Goal: Transaction & Acquisition: Purchase product/service

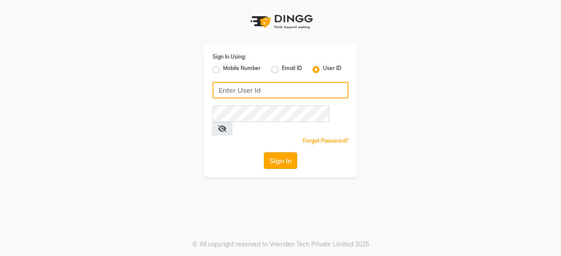
type input "hls1"
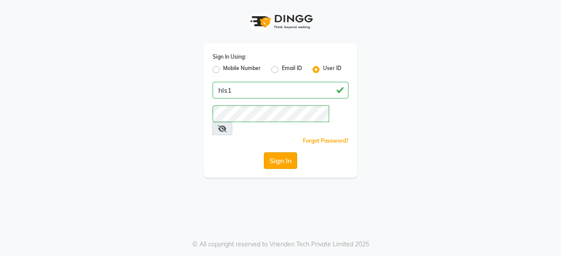
click at [278, 152] on button "Sign In" at bounding box center [280, 160] width 33 height 17
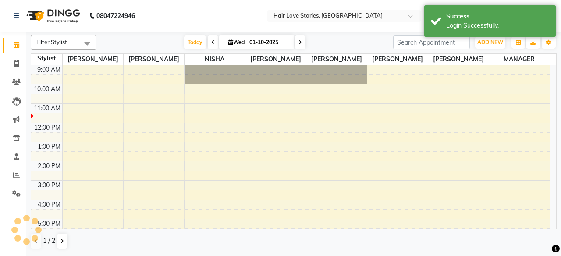
select select "en"
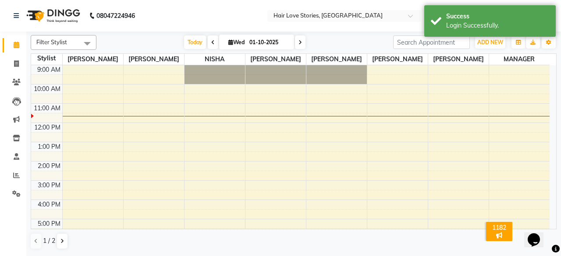
click at [216, 42] on div "[DATE] [DATE]" at bounding box center [244, 42] width 123 height 13
click at [209, 42] on span at bounding box center [213, 42] width 11 height 14
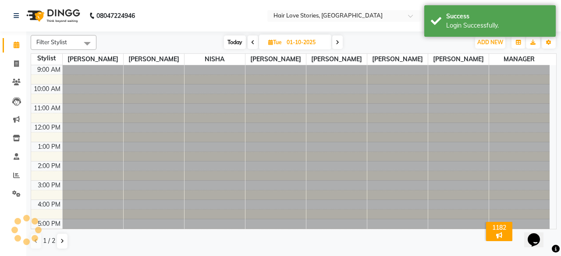
type input "30-09-2025"
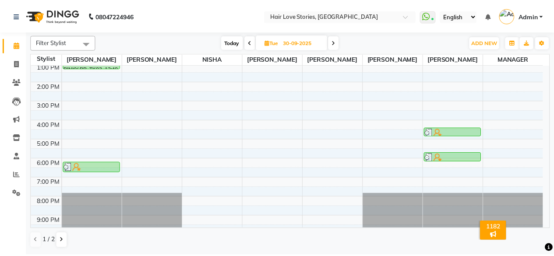
scroll to position [101, 0]
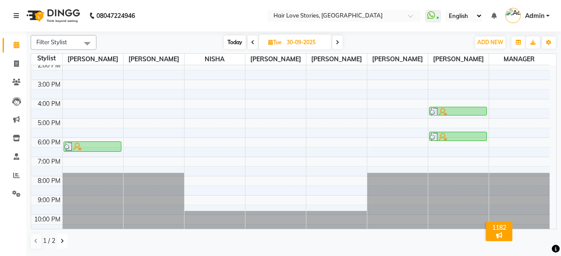
click at [60, 234] on button at bounding box center [62, 241] width 11 height 15
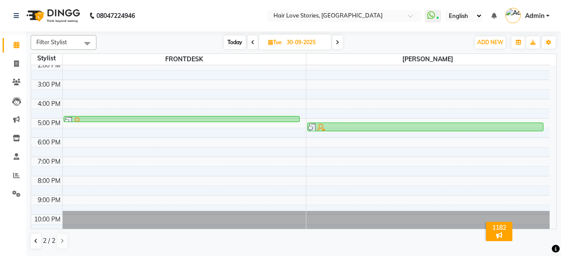
click at [21, 72] on li "Invoice" at bounding box center [13, 64] width 26 height 19
click at [18, 66] on icon at bounding box center [16, 63] width 5 height 7
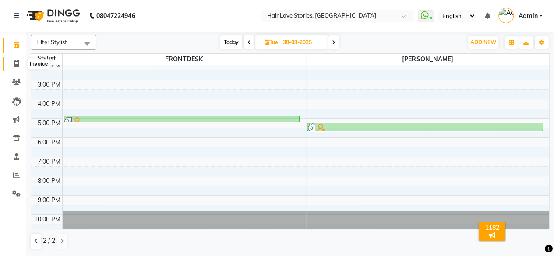
select select "3886"
select select "service"
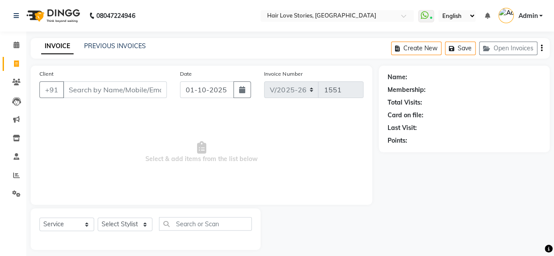
click at [199, 79] on div "Date [DATE]" at bounding box center [215, 87] width 85 height 36
click at [200, 87] on input "01-10-2025" at bounding box center [207, 89] width 54 height 17
select select "10"
select select "2025"
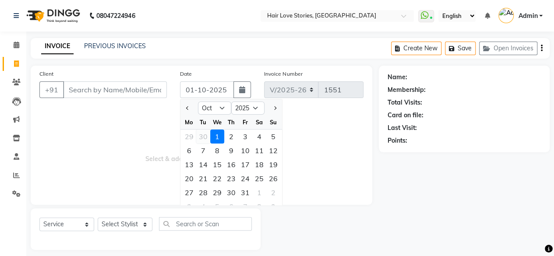
click at [203, 139] on div "30" at bounding box center [203, 137] width 14 height 14
type input "30-09-2025"
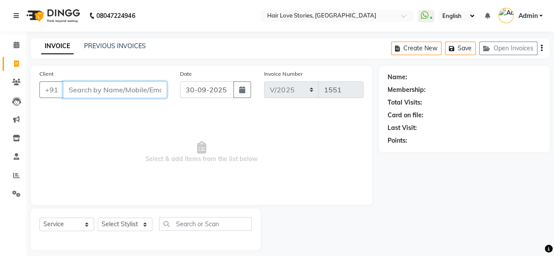
click at [113, 89] on input "Client" at bounding box center [115, 89] width 104 height 17
click at [18, 82] on icon at bounding box center [16, 82] width 8 height 7
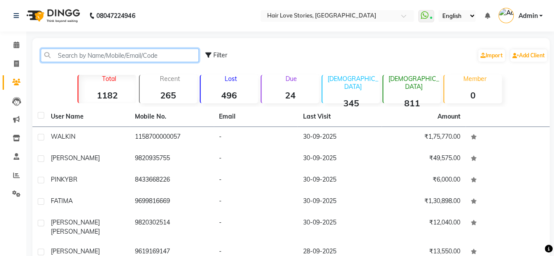
click at [66, 55] on input "text" at bounding box center [120, 56] width 158 height 14
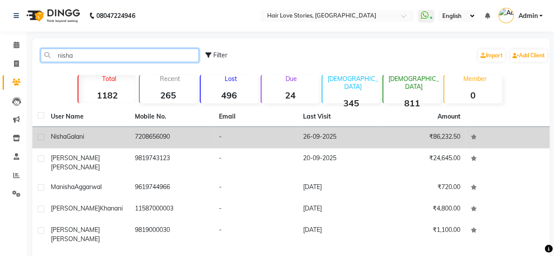
type input "nisha"
click at [102, 136] on div "[PERSON_NAME]" at bounding box center [88, 136] width 74 height 9
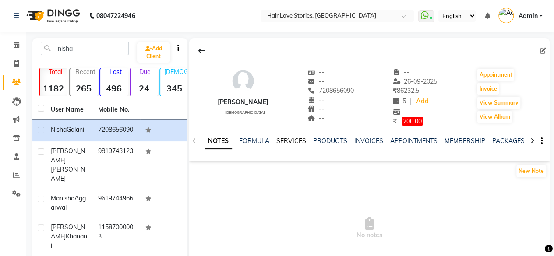
click at [296, 138] on link "SERVICES" at bounding box center [291, 141] width 30 height 8
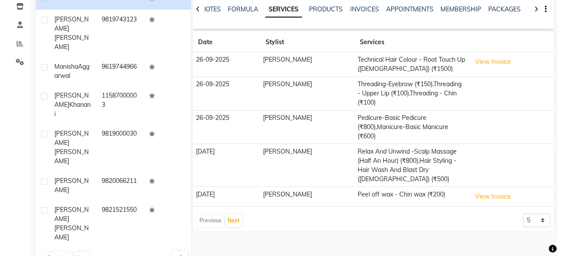
scroll to position [133, 0]
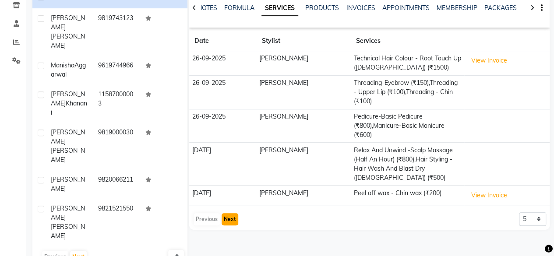
click at [234, 222] on button "Next" at bounding box center [230, 219] width 17 height 12
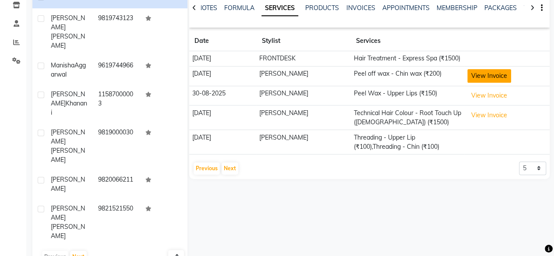
click at [479, 77] on button "View Invoice" at bounding box center [489, 76] width 44 height 14
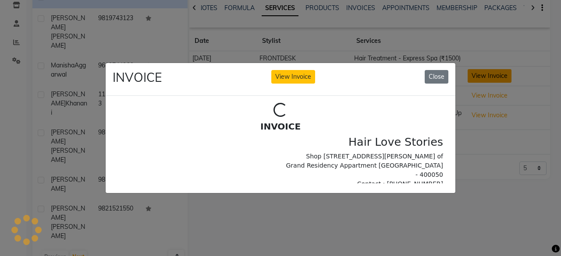
scroll to position [0, 0]
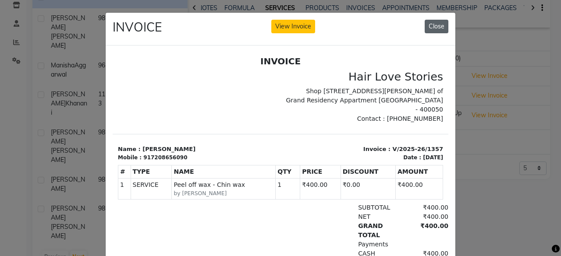
click at [434, 25] on button "Close" at bounding box center [437, 27] width 24 height 14
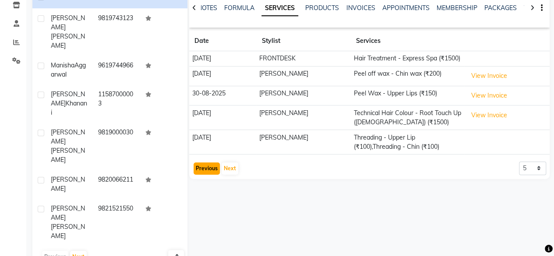
click at [203, 167] on button "Previous" at bounding box center [207, 169] width 26 height 12
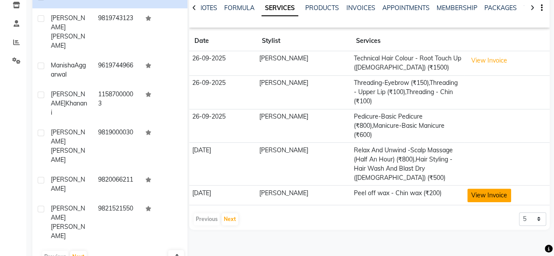
click at [471, 196] on button "View Invoice" at bounding box center [489, 196] width 44 height 14
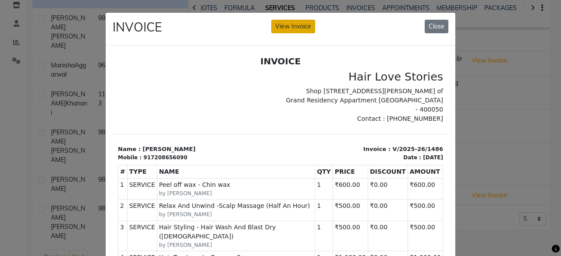
click at [304, 27] on button "View Invoice" at bounding box center [293, 27] width 44 height 14
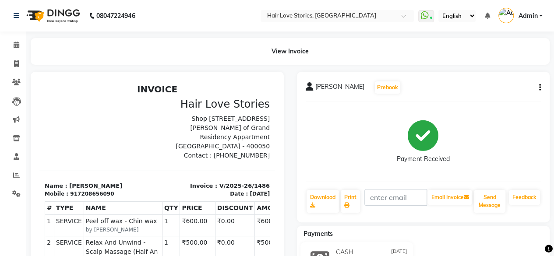
click at [538, 89] on button "button" at bounding box center [538, 87] width 5 height 9
click at [500, 88] on div "Edit Invoice" at bounding box center [505, 87] width 44 height 11
select select "service"
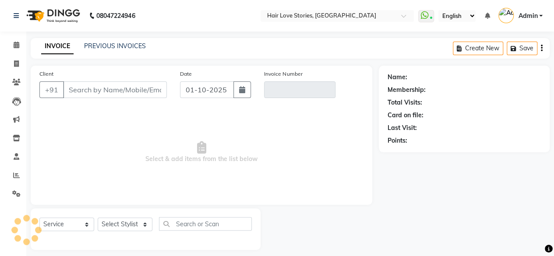
scroll to position [7, 0]
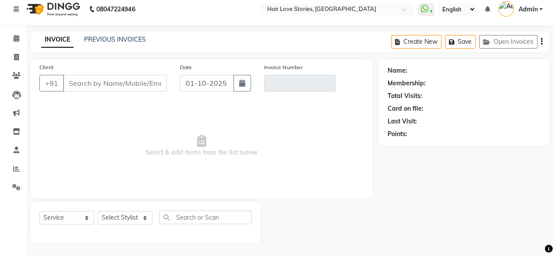
type input "7208656090"
type input "V/2025-26/1486"
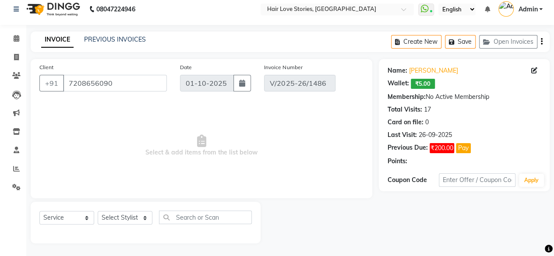
type input "[DATE]"
select select "select"
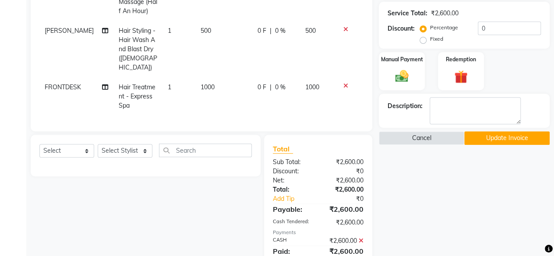
scroll to position [198, 0]
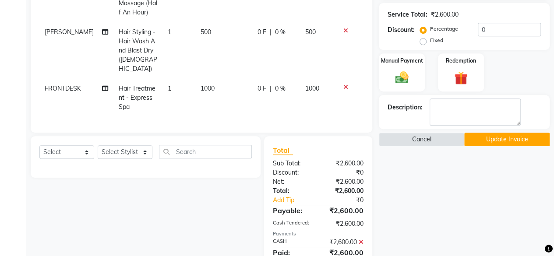
click at [74, 85] on span "FRONTDESK" at bounding box center [63, 89] width 36 height 8
select select "80484"
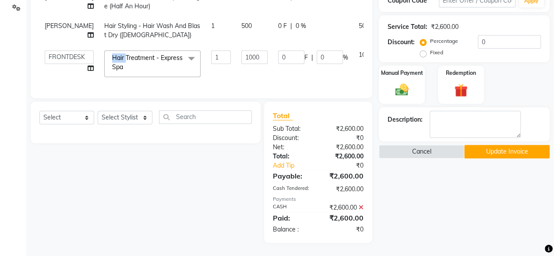
click at [99, 79] on td "Hair Treatment - Express Spa x Hair Cut - Stylist ([DEMOGRAPHIC_DATA]) (₹600) H…" at bounding box center [152, 63] width 107 height 37
click at [88, 71] on icon at bounding box center [91, 68] width 6 height 6
select select "80484"
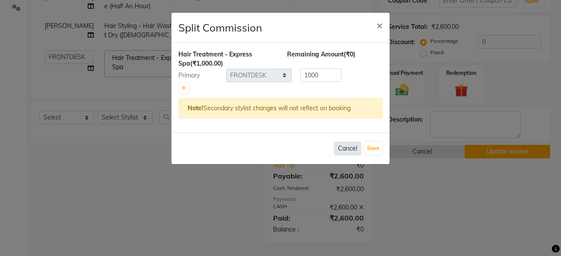
click at [343, 149] on button "Cancel" at bounding box center [347, 149] width 27 height 14
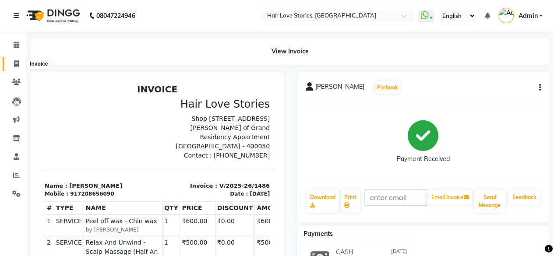
click at [12, 62] on span at bounding box center [16, 64] width 15 height 10
select select "service"
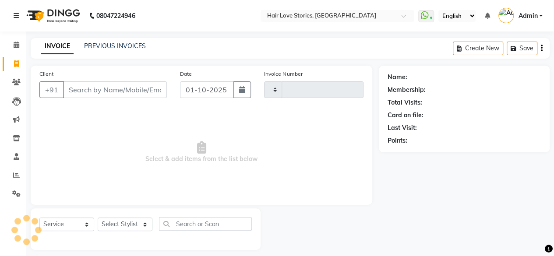
type input "1551"
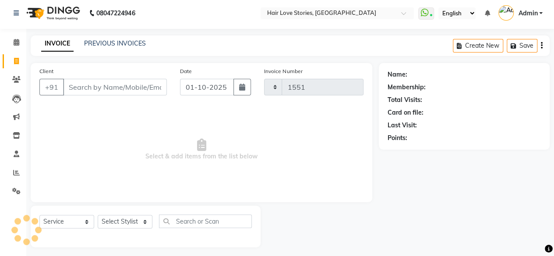
select select "3886"
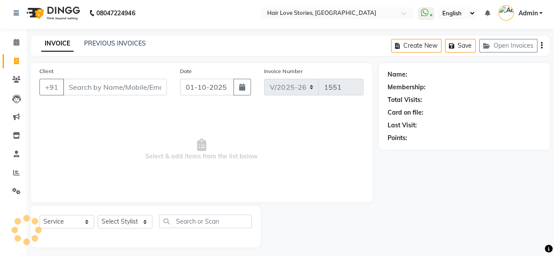
scroll to position [7, 0]
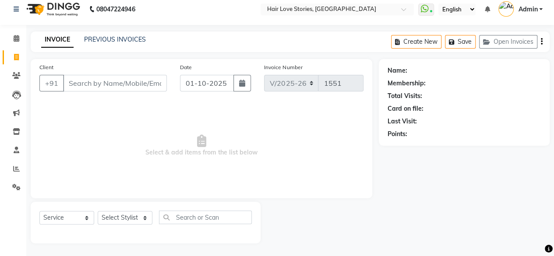
click at [71, 75] on input "Client" at bounding box center [115, 83] width 104 height 17
click at [74, 78] on input "Client" at bounding box center [115, 83] width 104 height 17
click at [496, 35] on button "Open Invoices" at bounding box center [508, 42] width 58 height 14
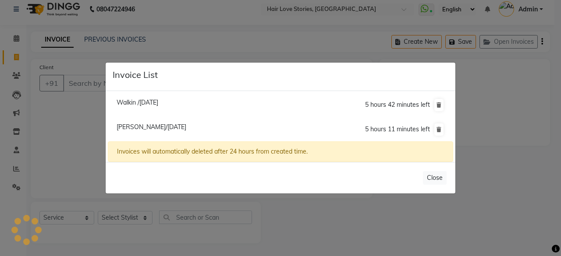
click at [186, 130] on span "[PERSON_NAME]/[DATE]" at bounding box center [152, 127] width 70 height 8
type input "7045647505"
type input "30-09-2025"
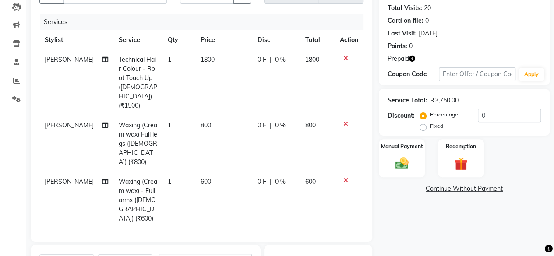
scroll to position [104, 0]
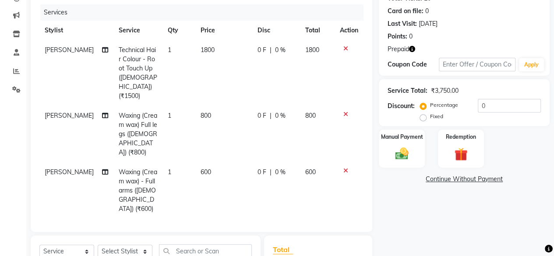
click at [201, 112] on span "800" at bounding box center [206, 116] width 11 height 8
select select "66845"
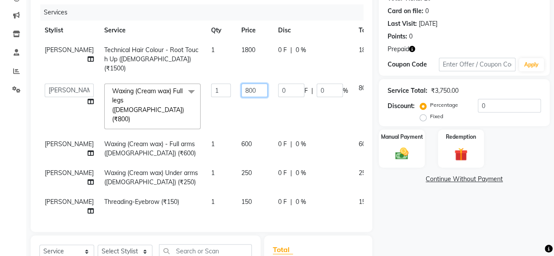
click at [241, 90] on input "800" at bounding box center [254, 91] width 26 height 14
type input "700"
click at [223, 129] on tbody "[PERSON_NAME] Technical Hair Colour - Root Touch Up ([DEMOGRAPHIC_DATA]) (₹1500…" at bounding box center [223, 145] width 368 height 210
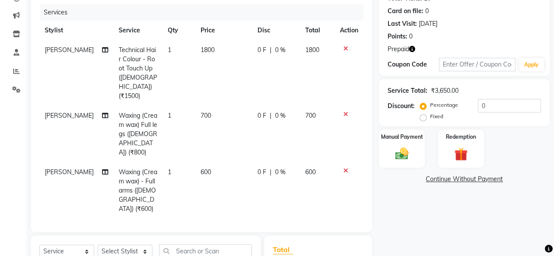
click at [195, 163] on td "600" at bounding box center [223, 191] width 57 height 57
select select "31041"
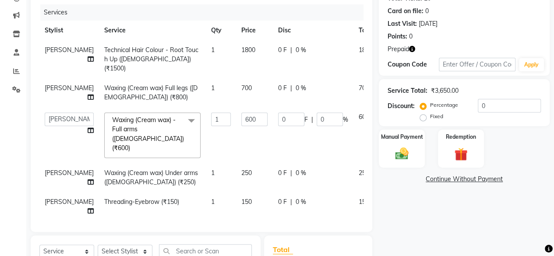
click at [241, 90] on span "700" at bounding box center [246, 88] width 11 height 8
select select "66845"
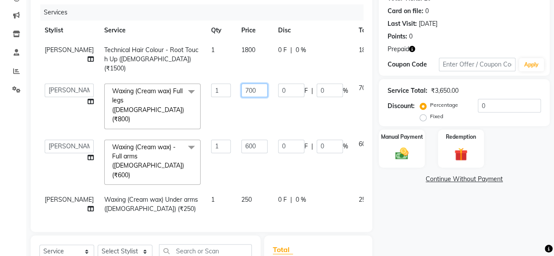
click at [241, 89] on input "700" at bounding box center [254, 91] width 26 height 14
type input "600"
click at [236, 135] on td "600" at bounding box center [254, 163] width 37 height 56
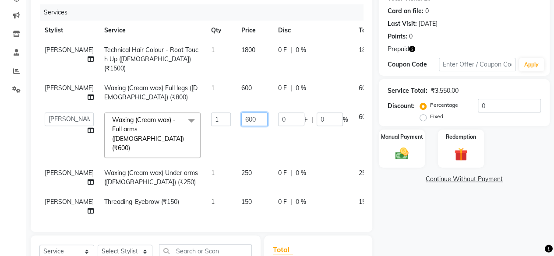
click at [241, 115] on input "600" at bounding box center [254, 120] width 26 height 14
type input "500"
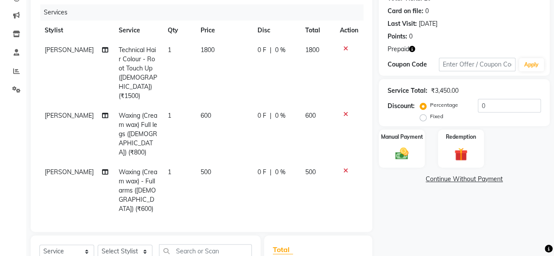
click at [221, 167] on tbody "[PERSON_NAME] Technical Hair Colour - Root Touch Up ([DEMOGRAPHIC_DATA]) (₹1500…" at bounding box center [201, 191] width 324 height 302
click at [201, 225] on span "250" at bounding box center [206, 229] width 11 height 8
select select "31041"
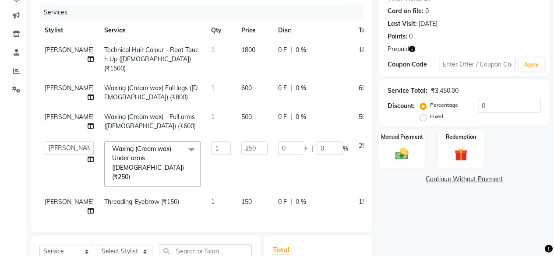
drag, startPoint x: 216, startPoint y: 201, endPoint x: 396, endPoint y: 232, distance: 182.7
click at [396, 232] on div "Name: [PERSON_NAME] Membership: No Active Membership Total Visits: 20 Card on f…" at bounding box center [467, 153] width 177 height 385
click at [236, 196] on td "150" at bounding box center [254, 206] width 37 height 29
select select "31041"
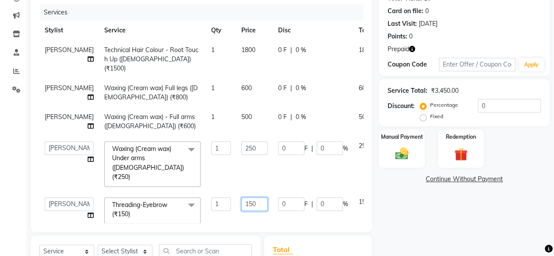
click at [241, 203] on input "150" at bounding box center [254, 205] width 26 height 14
type input "100"
click at [421, 216] on div "Name: [PERSON_NAME] Membership: No Active Membership Total Visits: 20 Card on f…" at bounding box center [467, 153] width 177 height 385
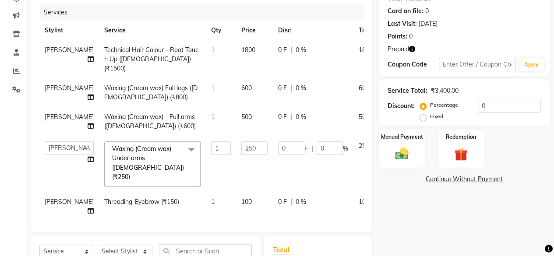
click at [241, 200] on span "100" at bounding box center [246, 202] width 11 height 8
select select "31041"
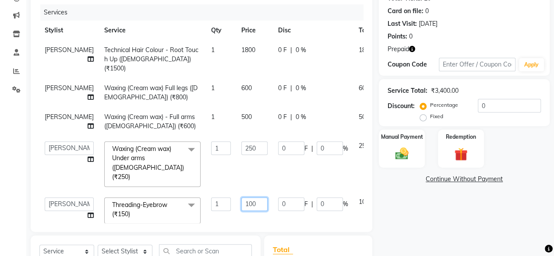
click at [241, 202] on input "100" at bounding box center [254, 205] width 26 height 14
type input "150"
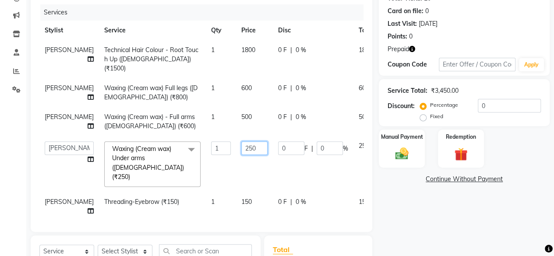
click at [241, 155] on input "250" at bounding box center [254, 149] width 26 height 14
type input "100"
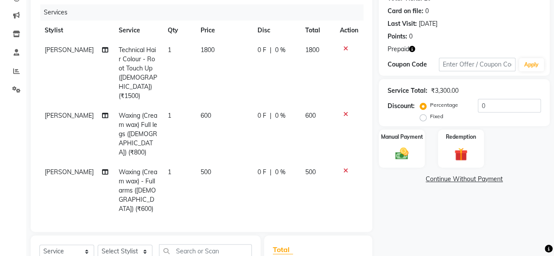
click at [421, 228] on div "Name: [PERSON_NAME] Membership: No Active Membership Total Visits: 20 Card on f…" at bounding box center [467, 153] width 177 height 385
click at [464, 145] on div "Redemption" at bounding box center [461, 149] width 48 height 40
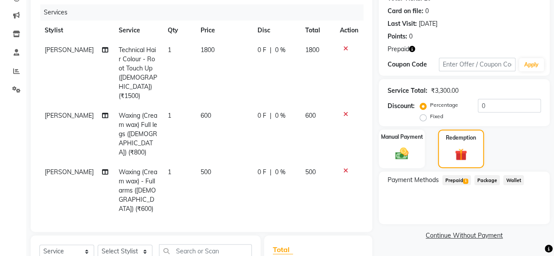
click at [464, 177] on span "Prepaid 1" at bounding box center [456, 180] width 28 height 10
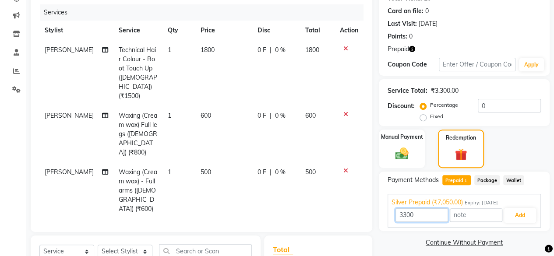
click at [425, 210] on input "3300" at bounding box center [422, 216] width 53 height 14
type input "3"
type input "1950"
click at [520, 216] on button "Add" at bounding box center [520, 215] width 32 height 15
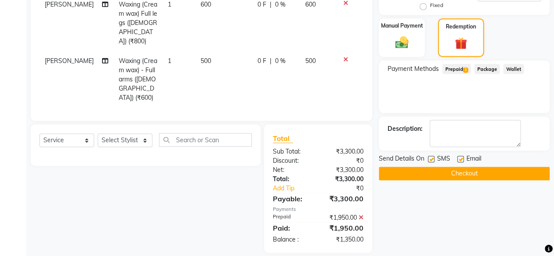
scroll to position [225, 0]
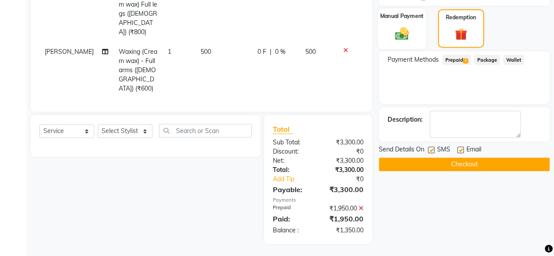
click at [400, 42] on div "Manual Payment" at bounding box center [402, 28] width 48 height 41
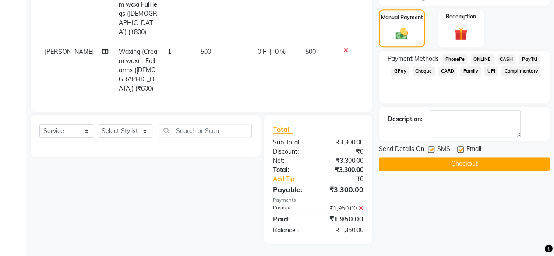
click at [404, 72] on span "GPay" at bounding box center [400, 71] width 18 height 10
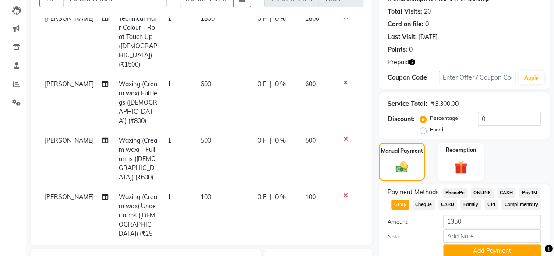
scroll to position [87, 0]
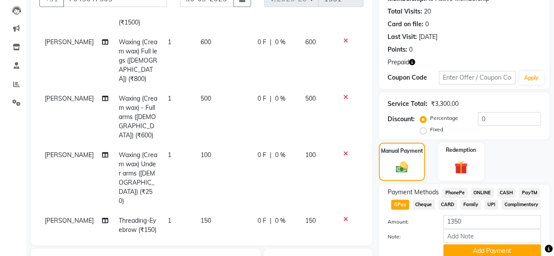
click at [343, 245] on icon at bounding box center [345, 248] width 5 height 6
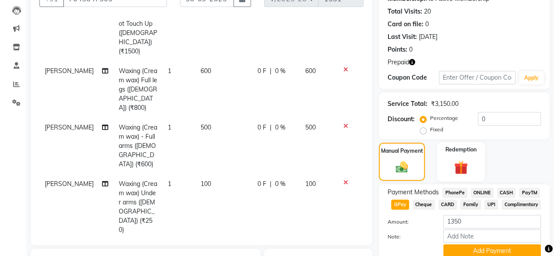
click at [452, 159] on img at bounding box center [461, 167] width 22 height 17
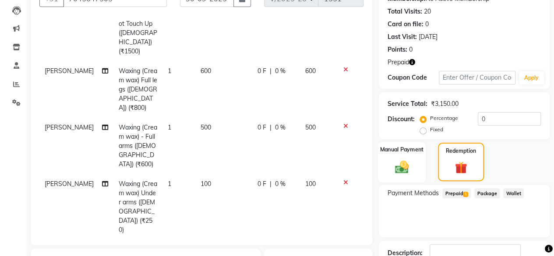
click at [404, 157] on div "Manual Payment" at bounding box center [402, 162] width 48 height 41
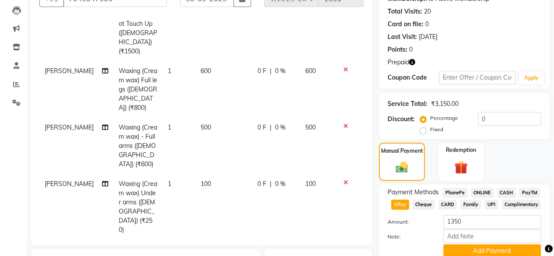
scroll to position [225, 0]
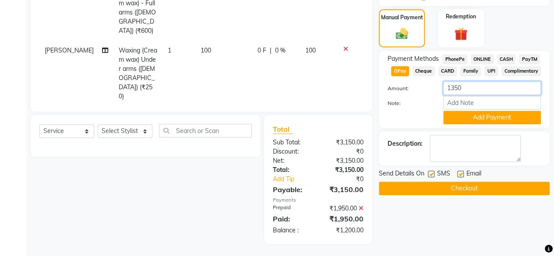
click at [459, 91] on input "1350" at bounding box center [492, 88] width 98 height 14
type input "1200"
click at [472, 114] on button "Add Payment" at bounding box center [492, 118] width 98 height 14
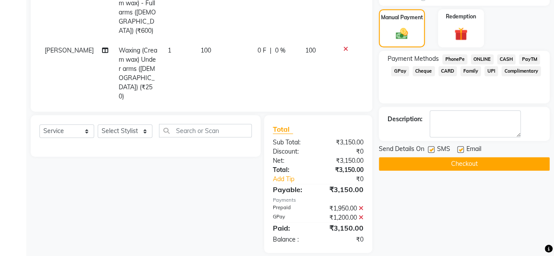
click at [429, 149] on label at bounding box center [431, 149] width 7 height 7
click at [429, 149] on input "checkbox" at bounding box center [431, 150] width 6 height 6
checkbox input "false"
click at [435, 164] on button "Checkout" at bounding box center [464, 164] width 171 height 14
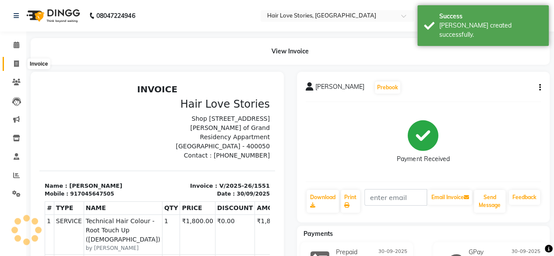
click at [18, 65] on icon at bounding box center [16, 63] width 5 height 7
select select "3886"
select select "service"
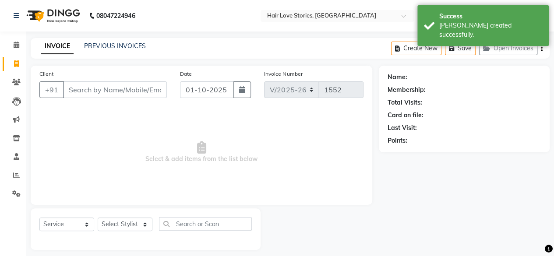
scroll to position [7, 0]
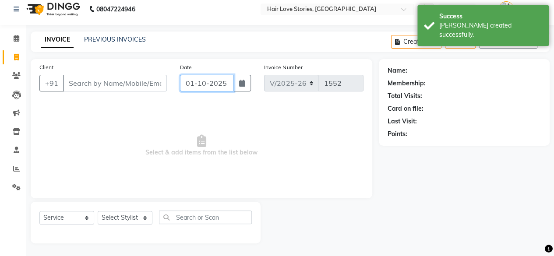
click at [206, 90] on input "01-10-2025" at bounding box center [207, 83] width 54 height 17
select select "10"
select select "2025"
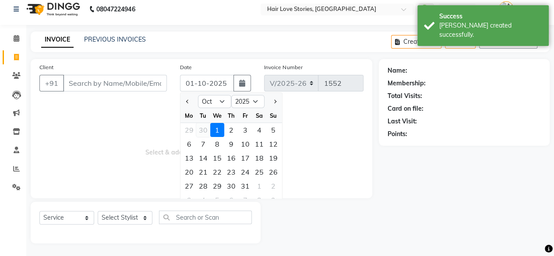
click at [205, 127] on div "30" at bounding box center [203, 130] width 14 height 14
type input "30-09-2025"
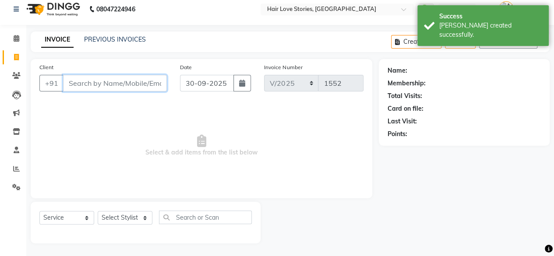
click at [144, 90] on input "Client" at bounding box center [115, 83] width 104 height 17
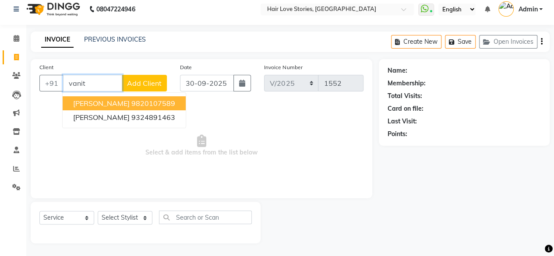
click at [145, 103] on ngb-highlight "9820107589" at bounding box center [153, 103] width 44 height 9
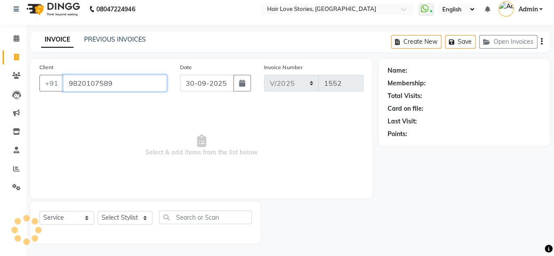
type input "9820107589"
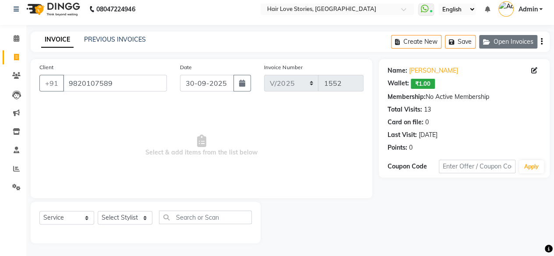
click at [494, 42] on button "Open Invoices" at bounding box center [508, 42] width 58 height 14
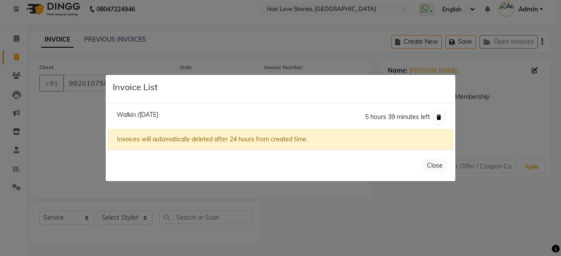
click at [439, 120] on button at bounding box center [438, 117] width 9 height 12
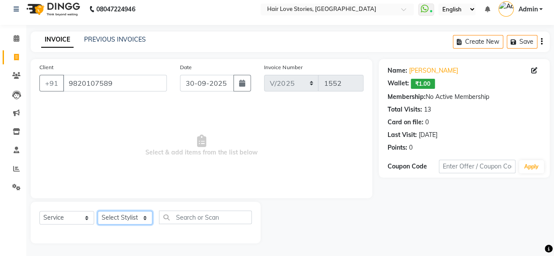
click at [139, 219] on select "Select Stylist [PERSON_NAME] FRONTDESK MANAGER [PERSON_NAME] MEENA MANE [PERSON…" at bounding box center [125, 218] width 55 height 14
click at [98, 211] on select "Select Stylist [PERSON_NAME] FRONTDESK MANAGER [PERSON_NAME] MEENA MANE [PERSON…" at bounding box center [125, 218] width 55 height 14
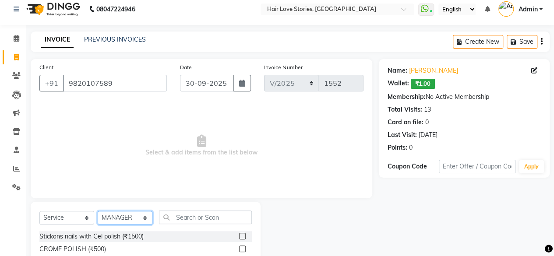
click at [124, 216] on select "Select Stylist [PERSON_NAME] FRONTDESK MANAGER [PERSON_NAME] MEENA MANE [PERSON…" at bounding box center [125, 218] width 55 height 14
select select "19044"
click at [98, 211] on select "Select Stylist [PERSON_NAME] FRONTDESK MANAGER [PERSON_NAME] MEENA MANE [PERSON…" at bounding box center [125, 218] width 55 height 14
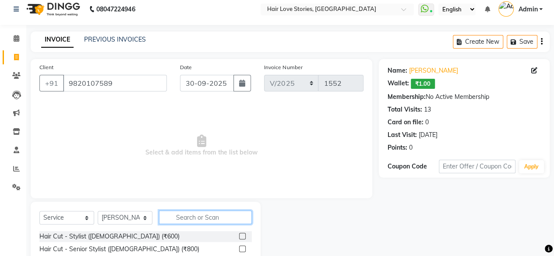
click at [190, 214] on input "text" at bounding box center [205, 218] width 93 height 14
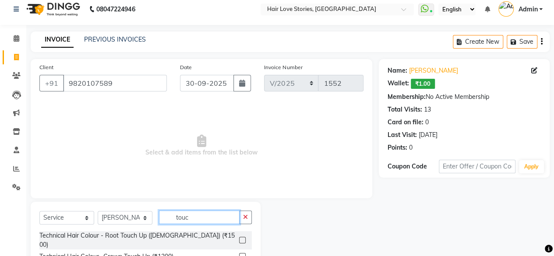
type input "touc"
click at [243, 237] on label at bounding box center [242, 240] width 7 height 7
click at [243, 238] on input "checkbox" at bounding box center [242, 241] width 6 height 6
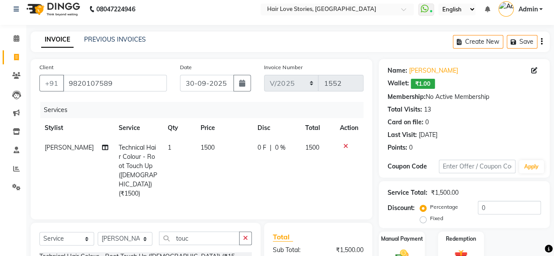
checkbox input "false"
click at [139, 232] on select "Select Stylist [PERSON_NAME] FRONTDESK MANAGER [PERSON_NAME] MEENA MANE [PERSON…" at bounding box center [125, 239] width 55 height 14
select select "19053"
click at [98, 232] on select "Select Stylist [PERSON_NAME] FRONTDESK MANAGER [PERSON_NAME] MEENA MANE [PERSON…" at bounding box center [125, 239] width 55 height 14
click at [242, 232] on button "button" at bounding box center [245, 239] width 13 height 14
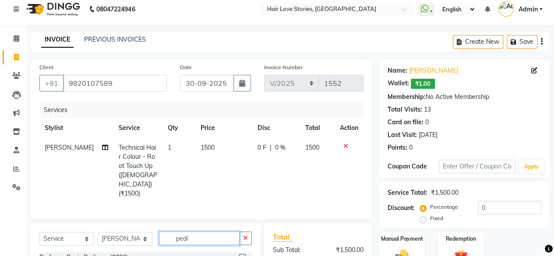
type input "pedi"
click at [240, 254] on label at bounding box center [242, 257] width 7 height 7
click at [240, 255] on input "checkbox" at bounding box center [242, 258] width 6 height 6
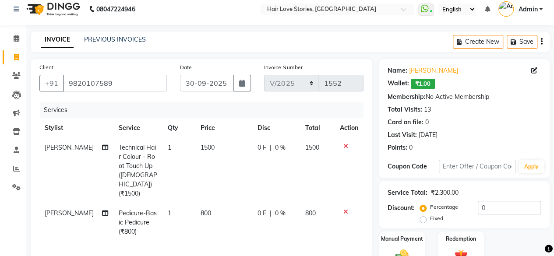
checkbox input "false"
click at [198, 207] on td "800" at bounding box center [223, 223] width 57 height 38
select select "19053"
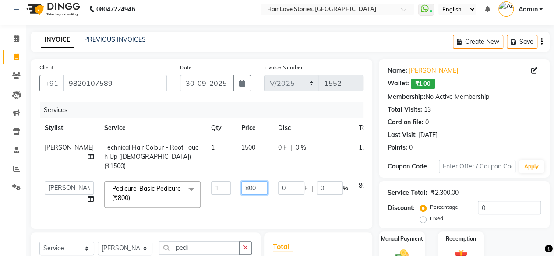
click at [241, 191] on input "800" at bounding box center [254, 188] width 26 height 14
type input "900"
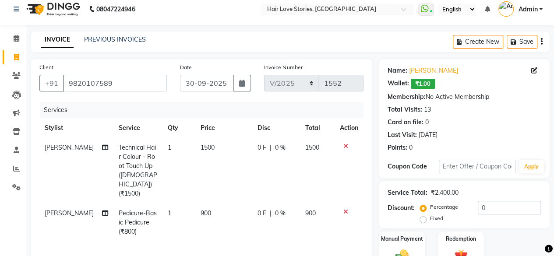
click at [477, 200] on div "Service Total: ₹2,400.00 Discount: Percentage Fixed 0" at bounding box center [464, 205] width 153 height 40
click at [478, 210] on input "0" at bounding box center [509, 208] width 63 height 14
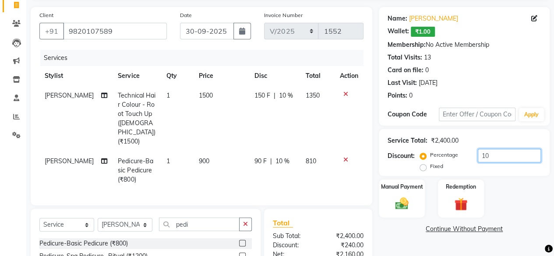
scroll to position [123, 0]
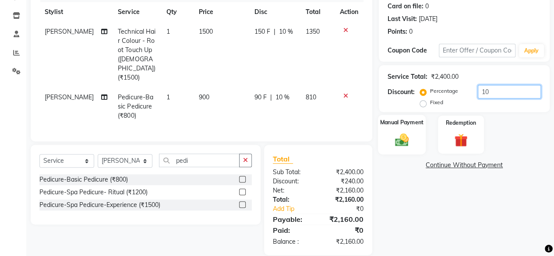
type input "10"
click at [395, 126] on label "Manual Payment" at bounding box center [402, 122] width 44 height 8
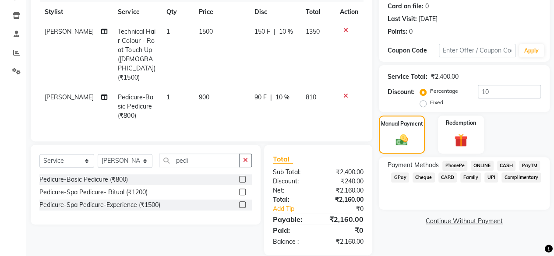
click at [397, 177] on span "GPay" at bounding box center [400, 178] width 18 height 10
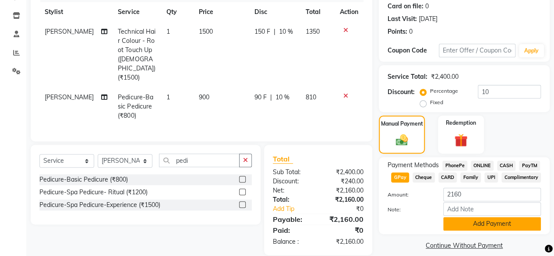
click at [464, 225] on button "Add Payment" at bounding box center [492, 224] width 98 height 14
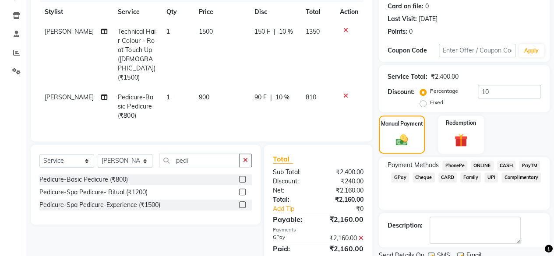
scroll to position [156, 0]
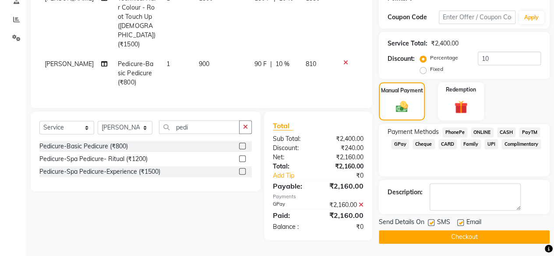
click at [431, 224] on label at bounding box center [431, 222] width 7 height 7
click at [431, 224] on input "checkbox" at bounding box center [431, 223] width 6 height 6
checkbox input "false"
click at [435, 232] on button "Checkout" at bounding box center [464, 237] width 171 height 14
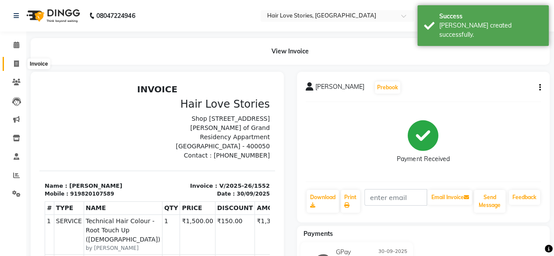
click at [18, 62] on icon at bounding box center [16, 63] width 5 height 7
select select "3886"
select select "service"
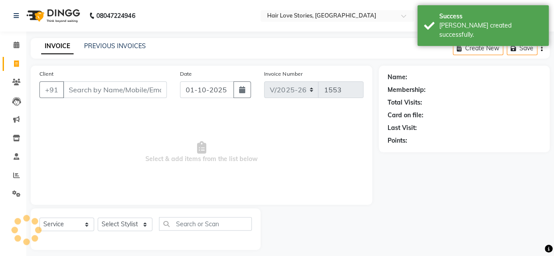
scroll to position [7, 0]
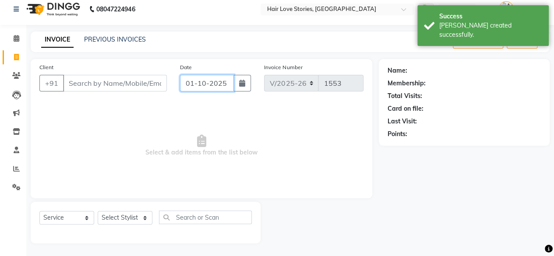
click at [209, 83] on input "01-10-2025" at bounding box center [207, 83] width 54 height 17
select select "10"
select select "2025"
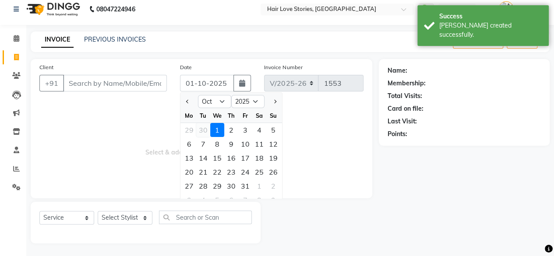
click at [204, 127] on div "30" at bounding box center [203, 130] width 14 height 14
type input "30-09-2025"
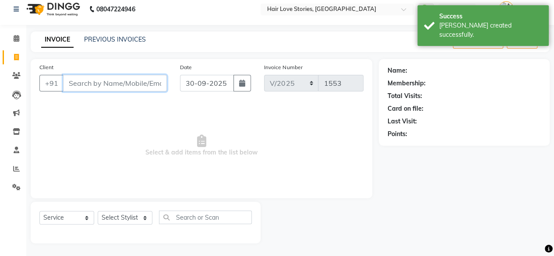
click at [124, 83] on input "Client" at bounding box center [115, 83] width 104 height 17
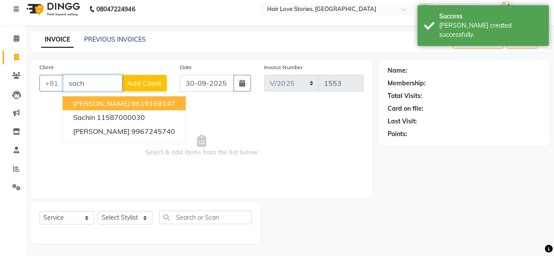
click at [131, 101] on ngb-highlight "9619169147" at bounding box center [153, 103] width 44 height 9
type input "9619169147"
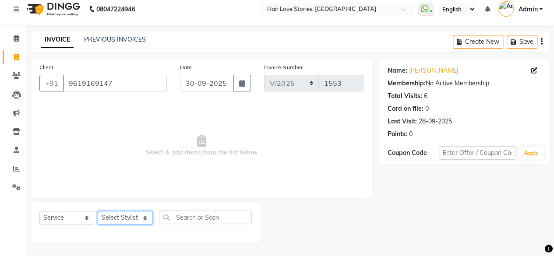
click at [142, 219] on select "Select Stylist [PERSON_NAME] FRONTDESK MANAGER [PERSON_NAME] MEENA MANE [PERSON…" at bounding box center [125, 218] width 55 height 14
select select "19054"
click at [98, 211] on select "Select Stylist [PERSON_NAME] FRONTDESK MANAGER [PERSON_NAME] MEENA MANE [PERSON…" at bounding box center [125, 218] width 55 height 14
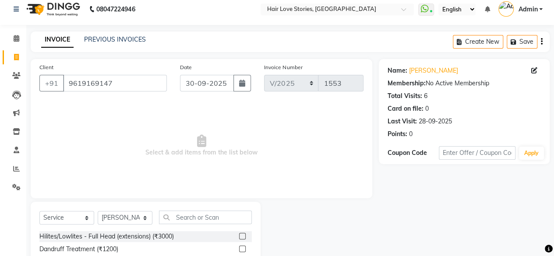
click at [204, 218] on input "text" at bounding box center [205, 218] width 93 height 14
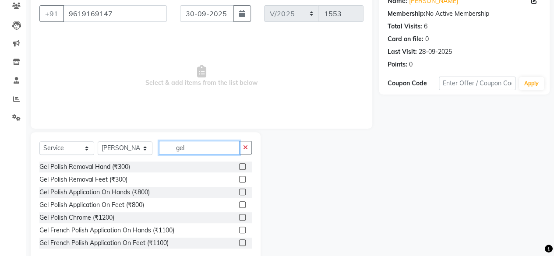
scroll to position [94, 0]
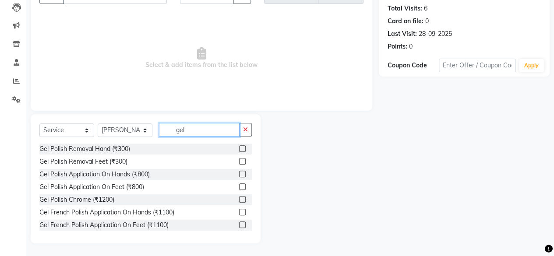
type input "gel"
click at [239, 173] on label at bounding box center [242, 174] width 7 height 7
click at [239, 173] on input "checkbox" at bounding box center [242, 175] width 6 height 6
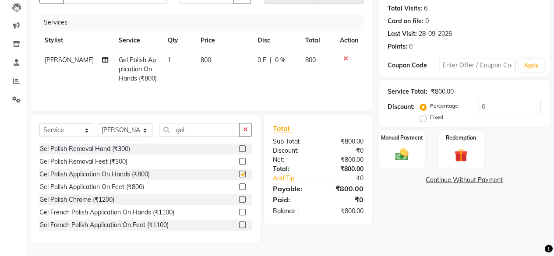
checkbox input "false"
click at [197, 53] on td "800" at bounding box center [223, 69] width 57 height 38
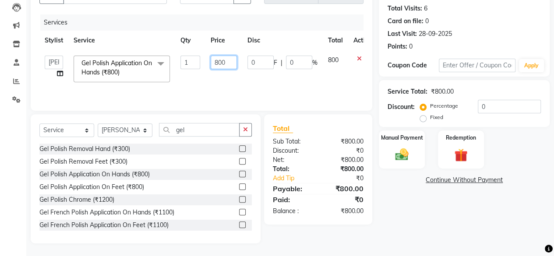
click at [218, 61] on input "800" at bounding box center [224, 63] width 26 height 14
type input "1000"
click at [147, 131] on select "Select Stylist [PERSON_NAME] FRONTDESK MANAGER [PERSON_NAME] MEENA MANE [PERSON…" at bounding box center [125, 131] width 55 height 14
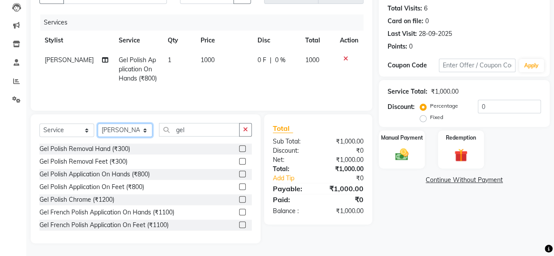
select select "66845"
click at [98, 124] on select "Select Stylist [PERSON_NAME] FRONTDESK MANAGER [PERSON_NAME] MEENA MANE [PERSON…" at bounding box center [125, 131] width 55 height 14
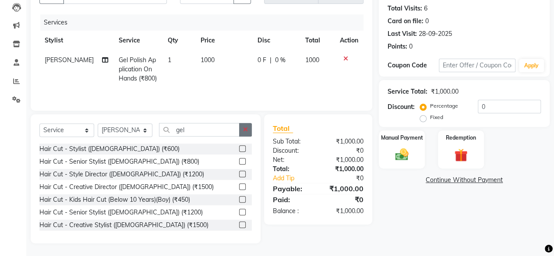
click at [246, 130] on icon "button" at bounding box center [245, 130] width 5 height 6
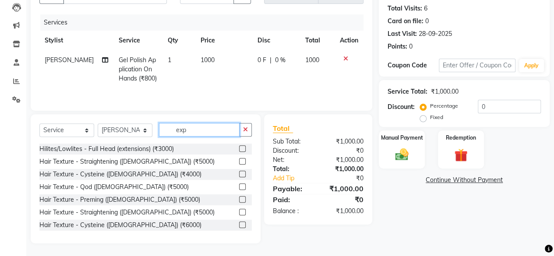
scroll to position [75, 0]
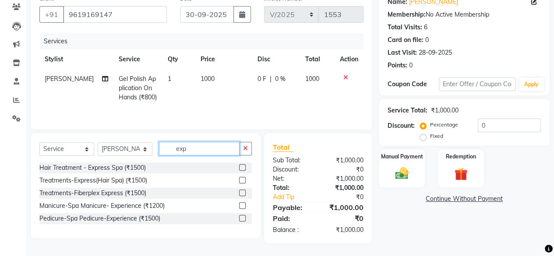
type input "exp"
click at [241, 170] on label at bounding box center [242, 167] width 7 height 7
click at [241, 170] on input "checkbox" at bounding box center [242, 168] width 6 height 6
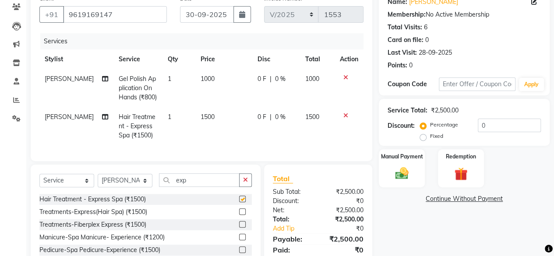
checkbox input "false"
click at [202, 113] on span "1500" at bounding box center [208, 117] width 14 height 8
select select "66845"
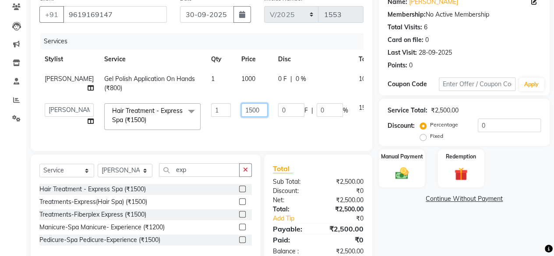
click at [241, 113] on input "1500" at bounding box center [254, 110] width 26 height 14
type input "1000"
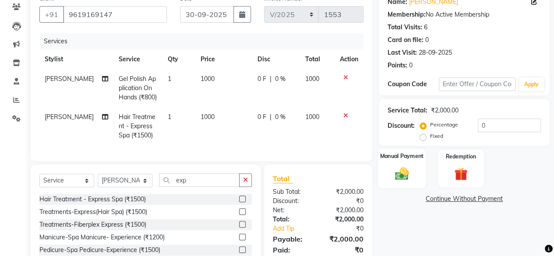
click at [408, 167] on img at bounding box center [402, 174] width 22 height 16
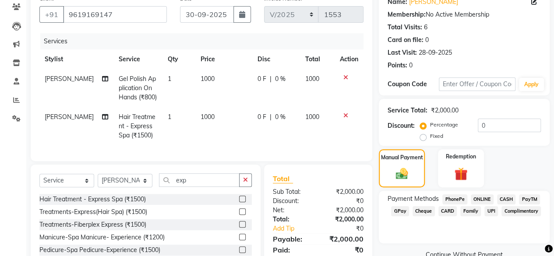
click at [398, 211] on span "GPay" at bounding box center [400, 211] width 18 height 10
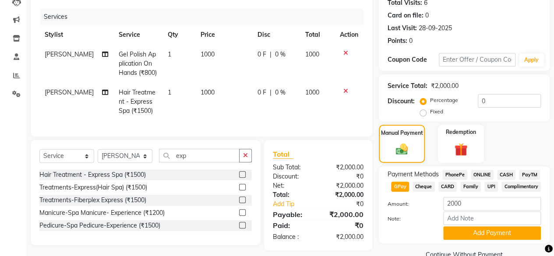
scroll to position [117, 0]
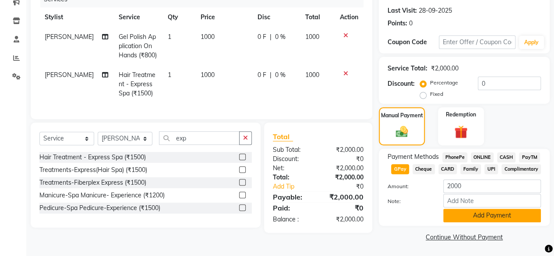
click at [485, 221] on button "Add Payment" at bounding box center [492, 216] width 98 height 14
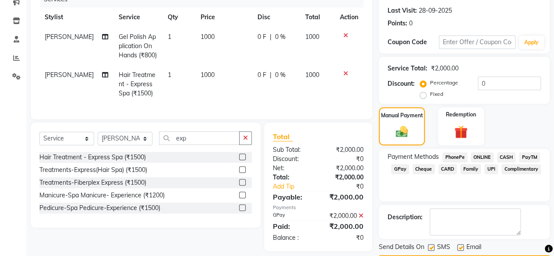
scroll to position [142, 0]
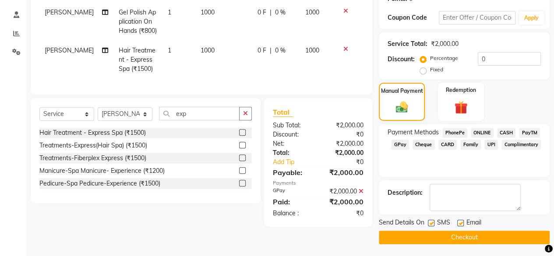
click at [429, 223] on label at bounding box center [431, 223] width 7 height 7
click at [429, 223] on input "checkbox" at bounding box center [431, 224] width 6 height 6
checkbox input "false"
click at [435, 233] on button "Checkout" at bounding box center [464, 238] width 171 height 14
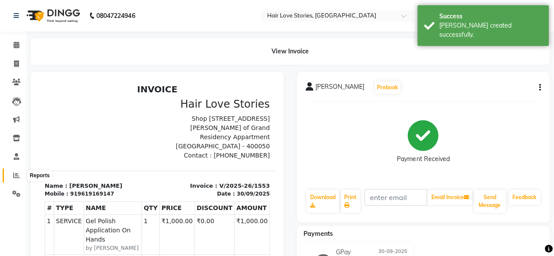
click at [16, 174] on icon at bounding box center [16, 175] width 7 height 7
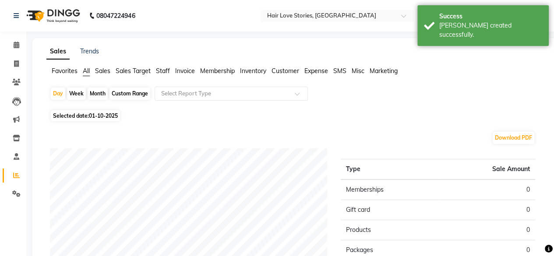
click at [102, 118] on span "01-10-2025" at bounding box center [103, 116] width 29 height 7
select select "10"
select select "2025"
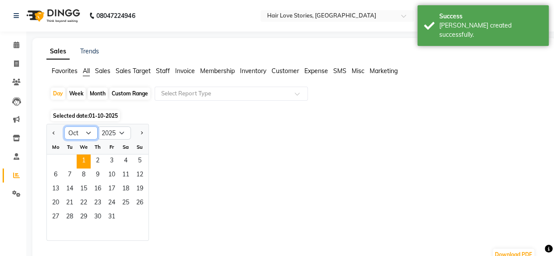
click at [88, 134] on select "Jan Feb Mar Apr May Jun [DATE] Aug Sep Oct Nov Dec" at bounding box center [80, 133] width 33 height 13
select select "9"
click at [64, 127] on select "Jan Feb Mar Apr May Jun [DATE] Aug Sep Oct Nov Dec" at bounding box center [80, 133] width 33 height 13
click at [74, 213] on span "30" at bounding box center [70, 218] width 14 height 14
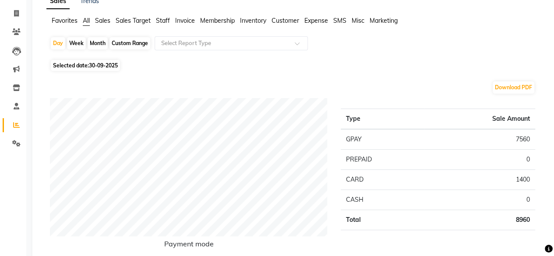
scroll to position [66, 0]
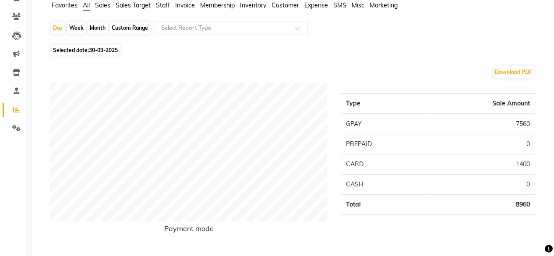
click at [96, 23] on div "Month" at bounding box center [98, 28] width 20 height 12
select select "9"
select select "2025"
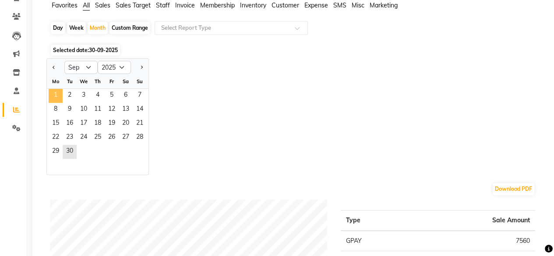
click at [53, 93] on span "1" at bounding box center [56, 96] width 14 height 14
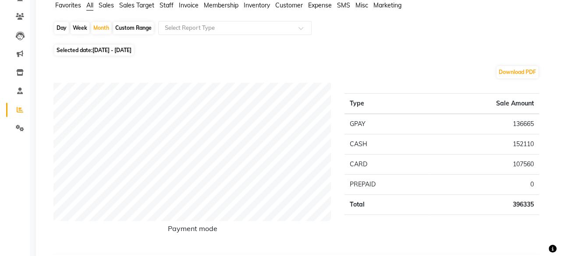
scroll to position [0, 0]
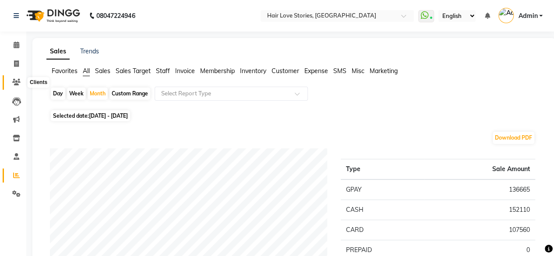
click at [17, 83] on icon at bounding box center [16, 82] width 8 height 7
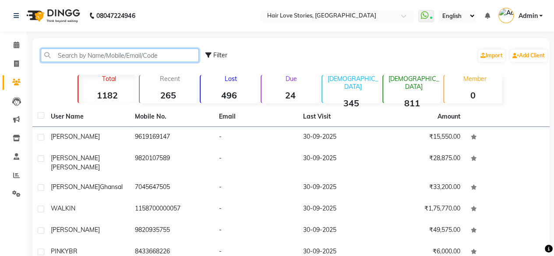
click at [89, 53] on input "text" at bounding box center [120, 56] width 158 height 14
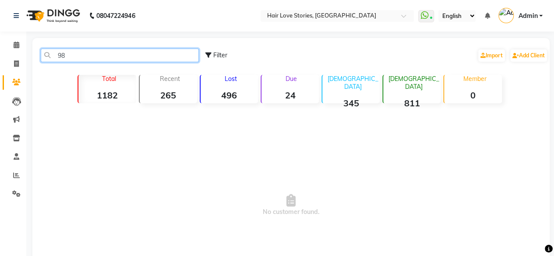
type input "9"
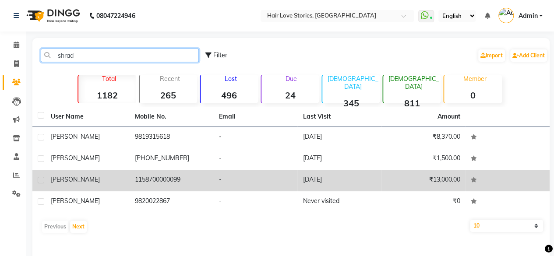
type input "shrad"
click at [86, 181] on span "[PERSON_NAME]" at bounding box center [75, 180] width 49 height 8
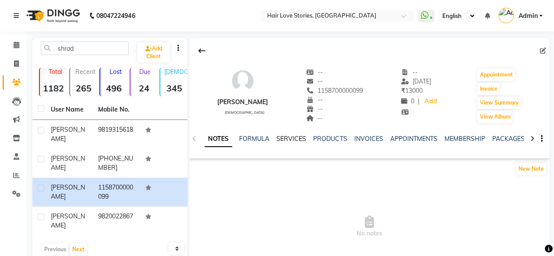
click at [284, 142] on link "SERVICES" at bounding box center [291, 139] width 30 height 8
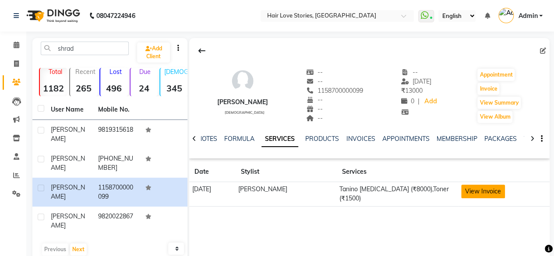
click at [480, 191] on button "View Invoice" at bounding box center [483, 192] width 44 height 14
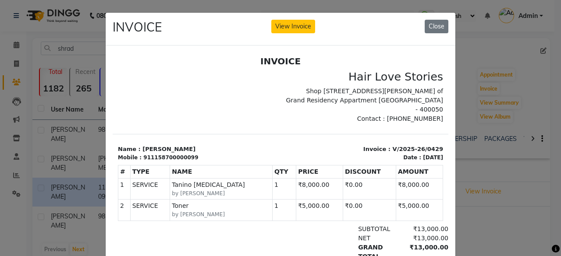
click at [343, 212] on td "₹0.00" at bounding box center [369, 209] width 53 height 21
click at [426, 24] on button "Close" at bounding box center [437, 27] width 24 height 14
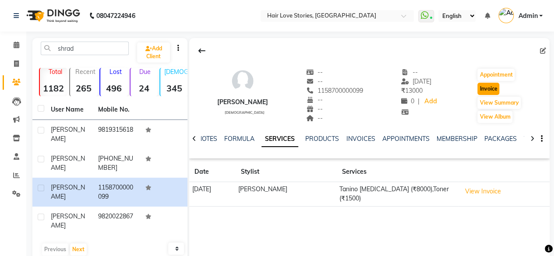
click at [490, 86] on button "Invoice" at bounding box center [489, 89] width 22 height 12
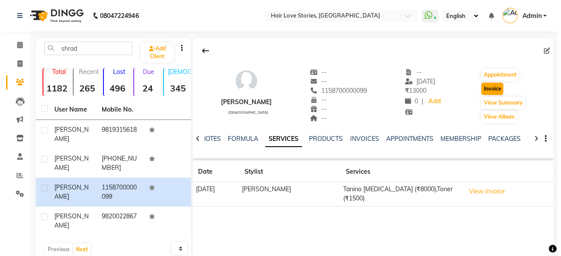
scroll to position [7, 0]
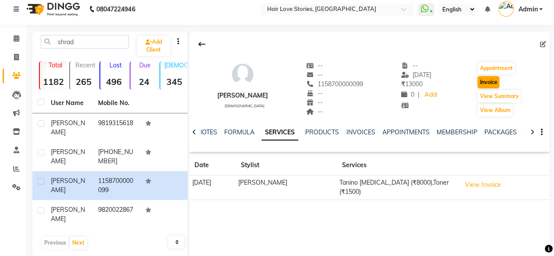
select select "3886"
select select "service"
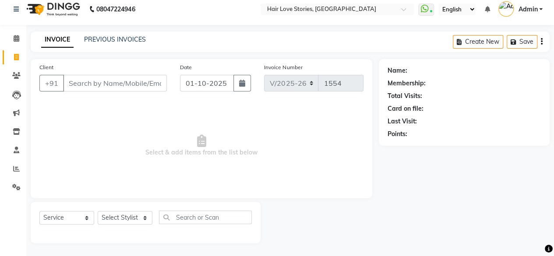
type input "1158700000099"
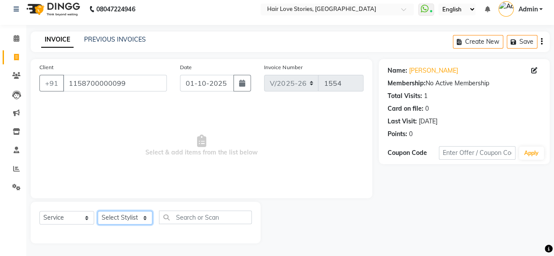
click at [141, 220] on select "Select Stylist [PERSON_NAME] FRONTDESK MANAGER [PERSON_NAME] MEENA MANE [PERSON…" at bounding box center [125, 218] width 55 height 14
select select "19044"
click at [98, 211] on select "Select Stylist [PERSON_NAME] FRONTDESK MANAGER [PERSON_NAME] MEENA MANE [PERSON…" at bounding box center [125, 218] width 55 height 14
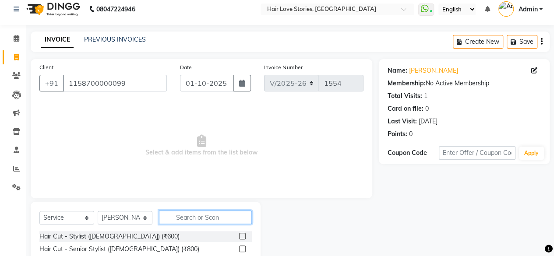
click at [200, 213] on input "text" at bounding box center [205, 218] width 93 height 14
type input "boto"
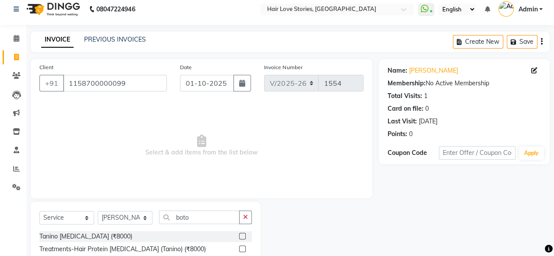
click at [242, 237] on label at bounding box center [242, 236] width 7 height 7
click at [242, 237] on input "checkbox" at bounding box center [242, 237] width 6 height 6
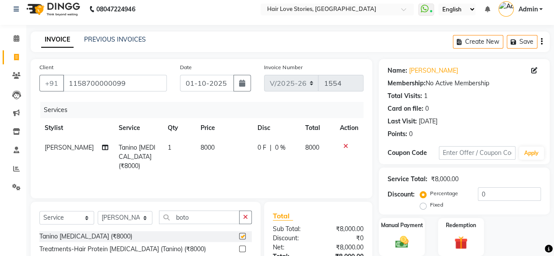
checkbox input "false"
click at [522, 39] on button "Save" at bounding box center [522, 42] width 31 height 14
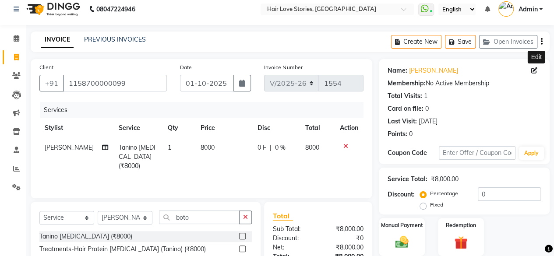
click at [534, 72] on icon at bounding box center [534, 70] width 6 height 6
select select "[DEMOGRAPHIC_DATA]"
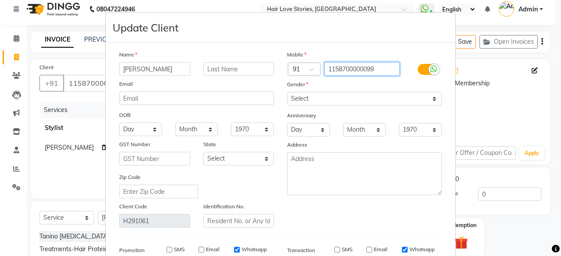
click at [389, 71] on input "1158700000099" at bounding box center [362, 69] width 76 height 14
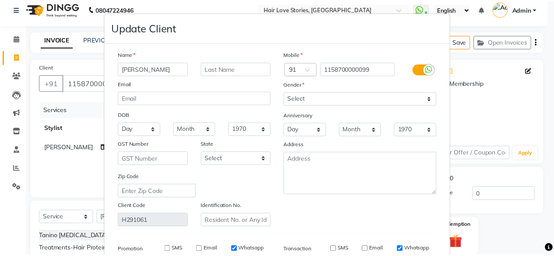
scroll to position [131, 0]
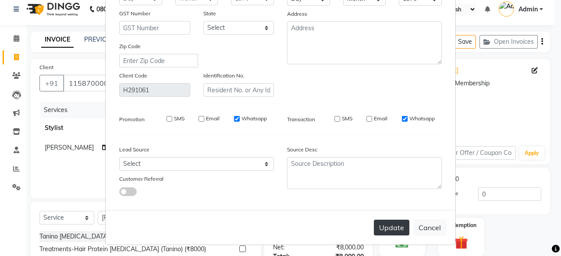
click at [402, 227] on button "Update" at bounding box center [391, 228] width 35 height 16
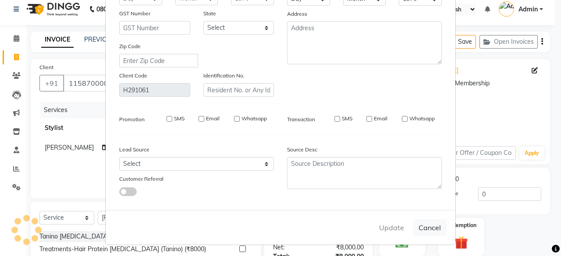
select select
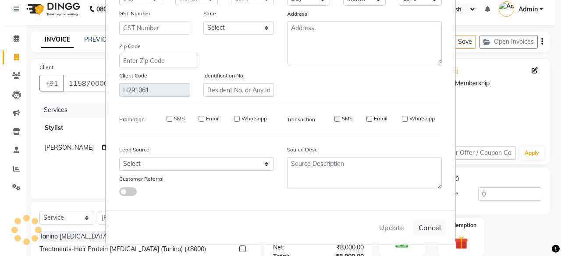
select select
checkbox input "false"
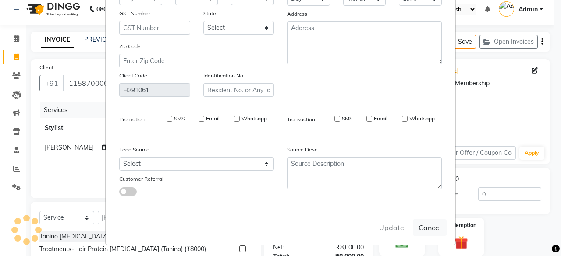
checkbox input "false"
